Goal: Task Accomplishment & Management: Use online tool/utility

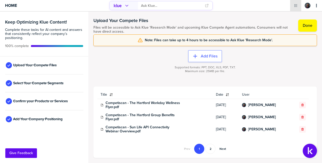
click at [297, 6] on icon "Open Drop" at bounding box center [295, 5] width 3 height 3
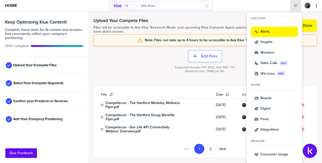
click at [278, 27] on button "Alerts" at bounding box center [274, 32] width 47 height 10
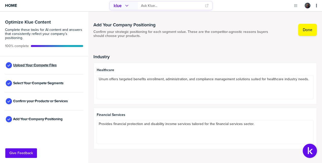
click at [38, 67] on span "Upload Your Compete Files" at bounding box center [35, 65] width 44 height 4
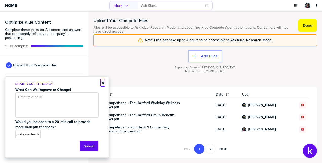
click at [104, 83] on button "×" at bounding box center [103, 83] width 4 height 6
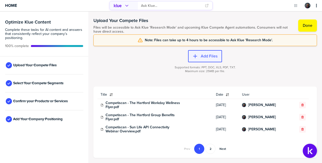
click at [213, 59] on button "Add Files" at bounding box center [205, 56] width 34 height 12
click at [214, 61] on button "Add Files" at bounding box center [205, 56] width 34 height 12
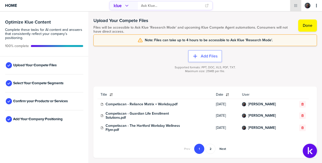
click at [299, 4] on div "primary" at bounding box center [295, 5] width 11 height 11
click at [296, 7] on icon "Open Drop" at bounding box center [296, 6] width 4 height 4
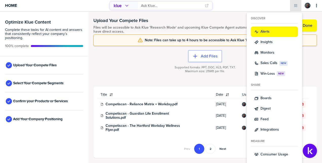
click at [262, 28] on button "Alerts" at bounding box center [274, 32] width 47 height 10
